Goal: Browse casually: Explore the website without a specific task or goal

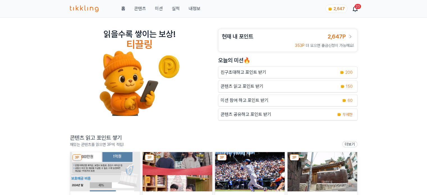
click at [98, 166] on img at bounding box center [105, 171] width 70 height 39
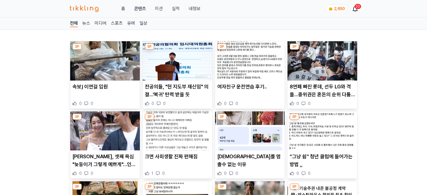
click at [110, 64] on img at bounding box center [105, 60] width 70 height 39
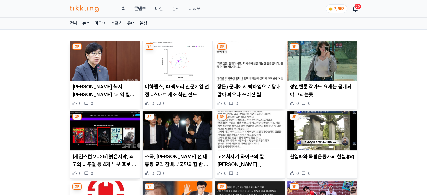
click at [103, 60] on img at bounding box center [105, 60] width 70 height 39
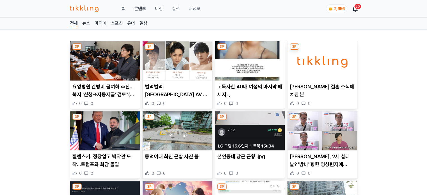
click at [176, 70] on img at bounding box center [178, 60] width 70 height 39
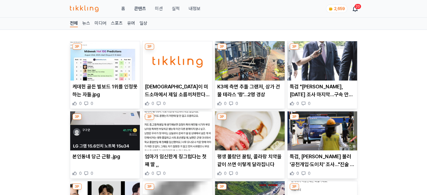
click at [253, 63] on img at bounding box center [250, 60] width 70 height 39
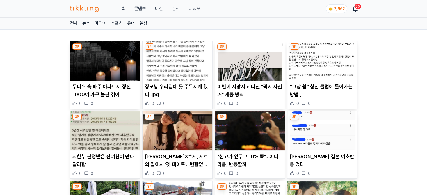
click at [179, 63] on img at bounding box center [178, 60] width 70 height 39
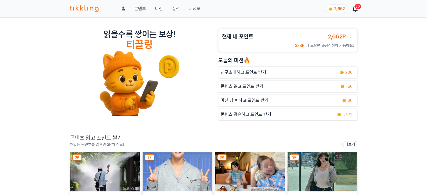
scroll to position [84, 0]
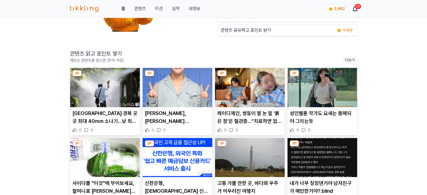
click at [123, 78] on img at bounding box center [105, 87] width 70 height 39
